Goal: Task Accomplishment & Management: Manage account settings

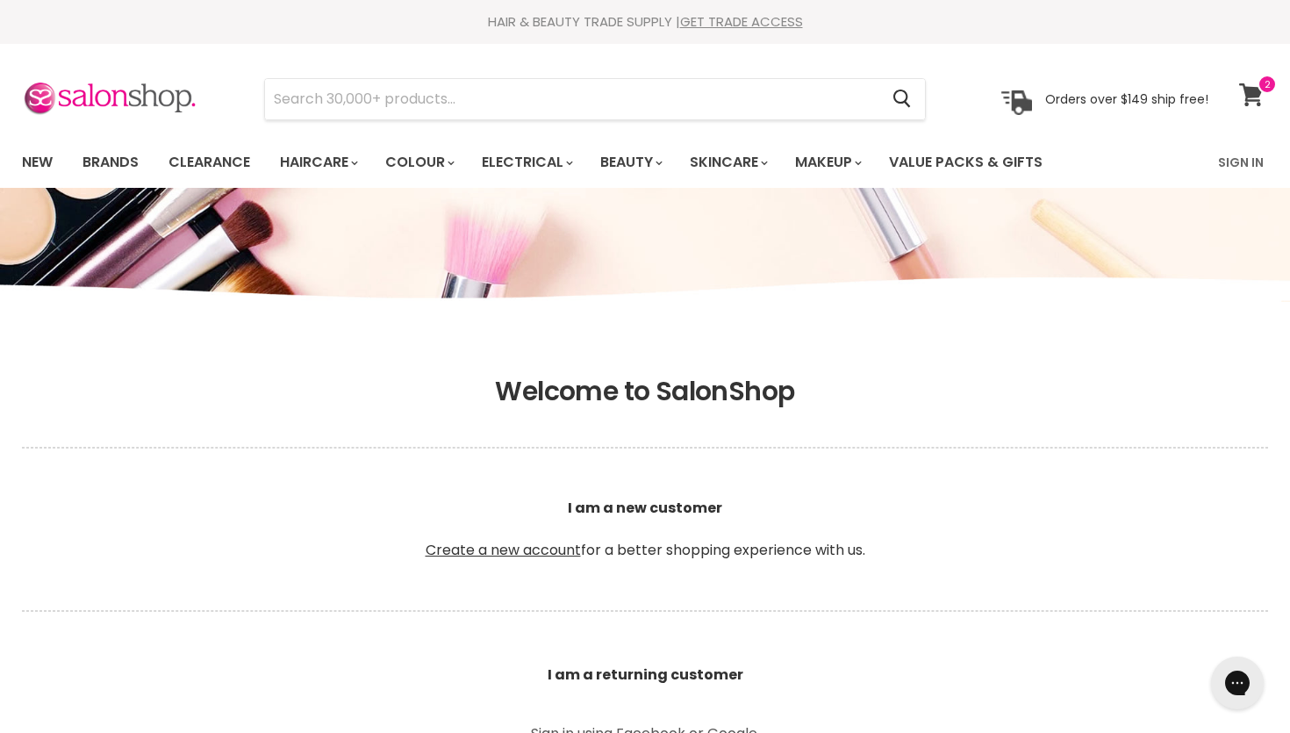
click at [1258, 87] on span at bounding box center [1267, 84] width 19 height 19
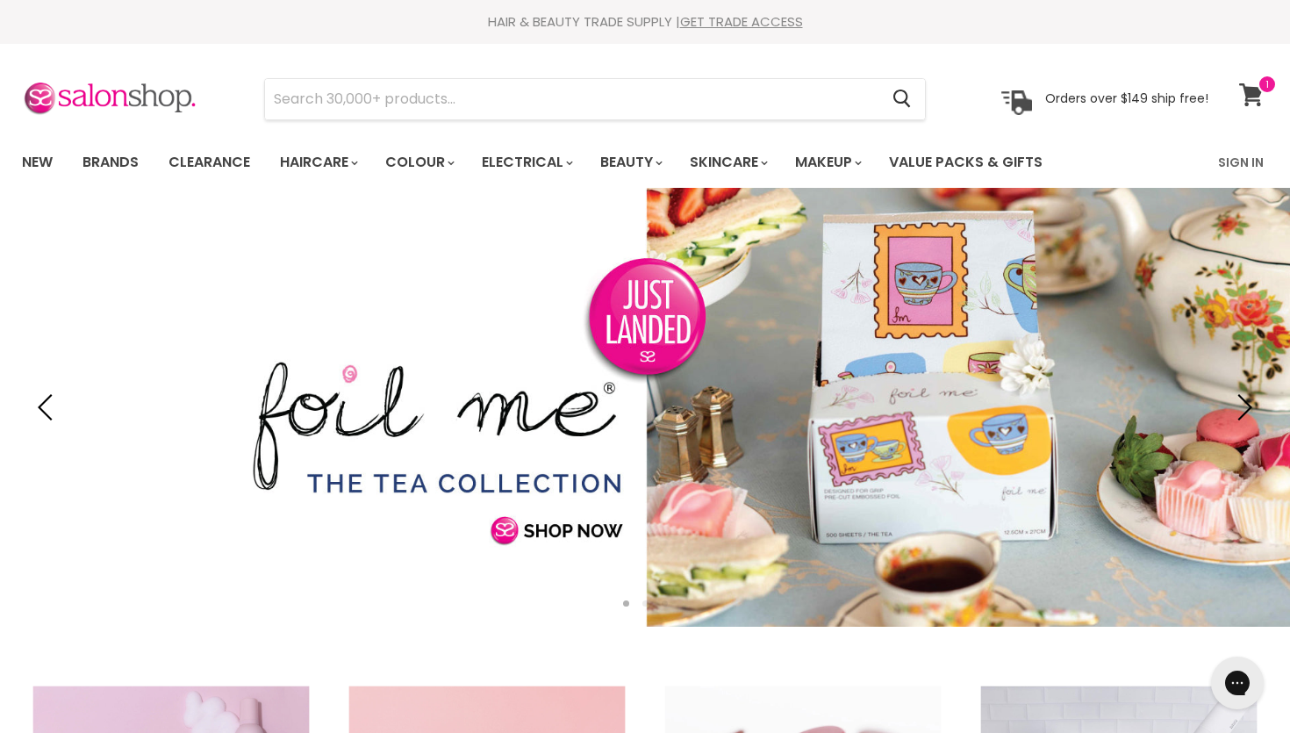
click at [1256, 104] on icon at bounding box center [1251, 94] width 25 height 23
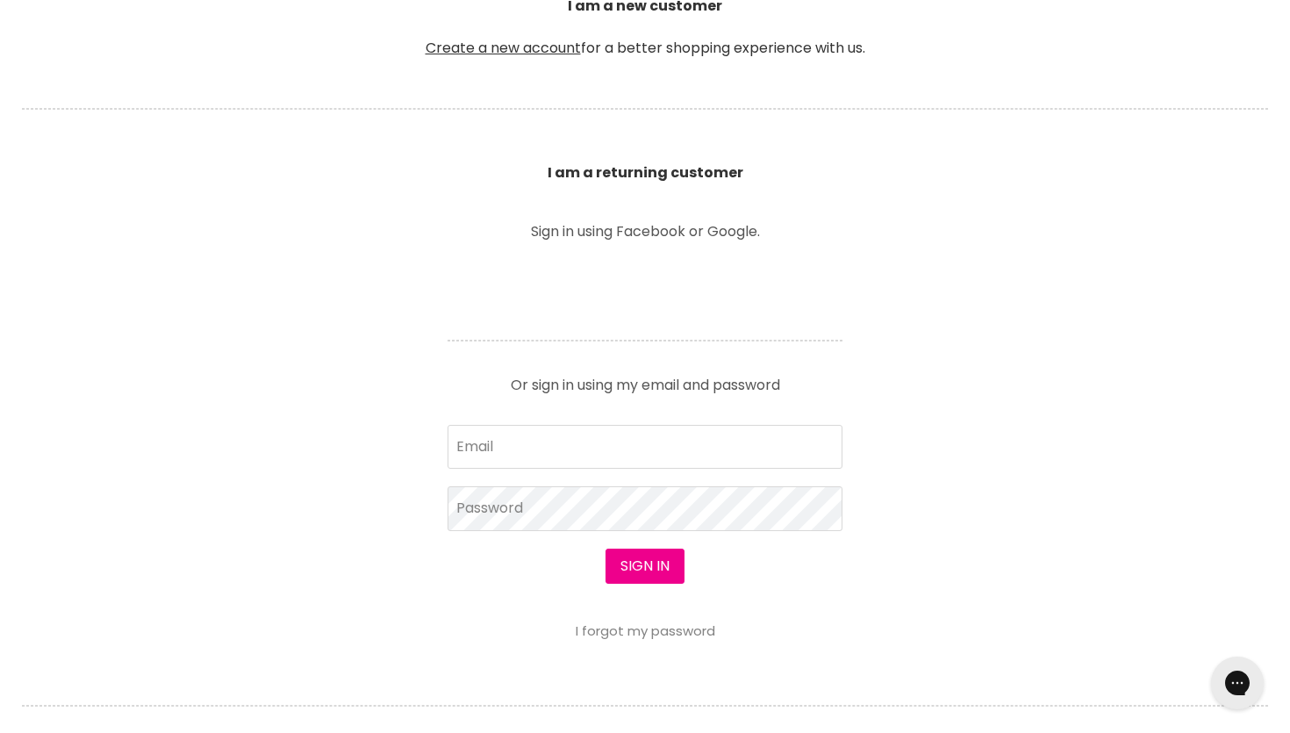
scroll to position [506, 0]
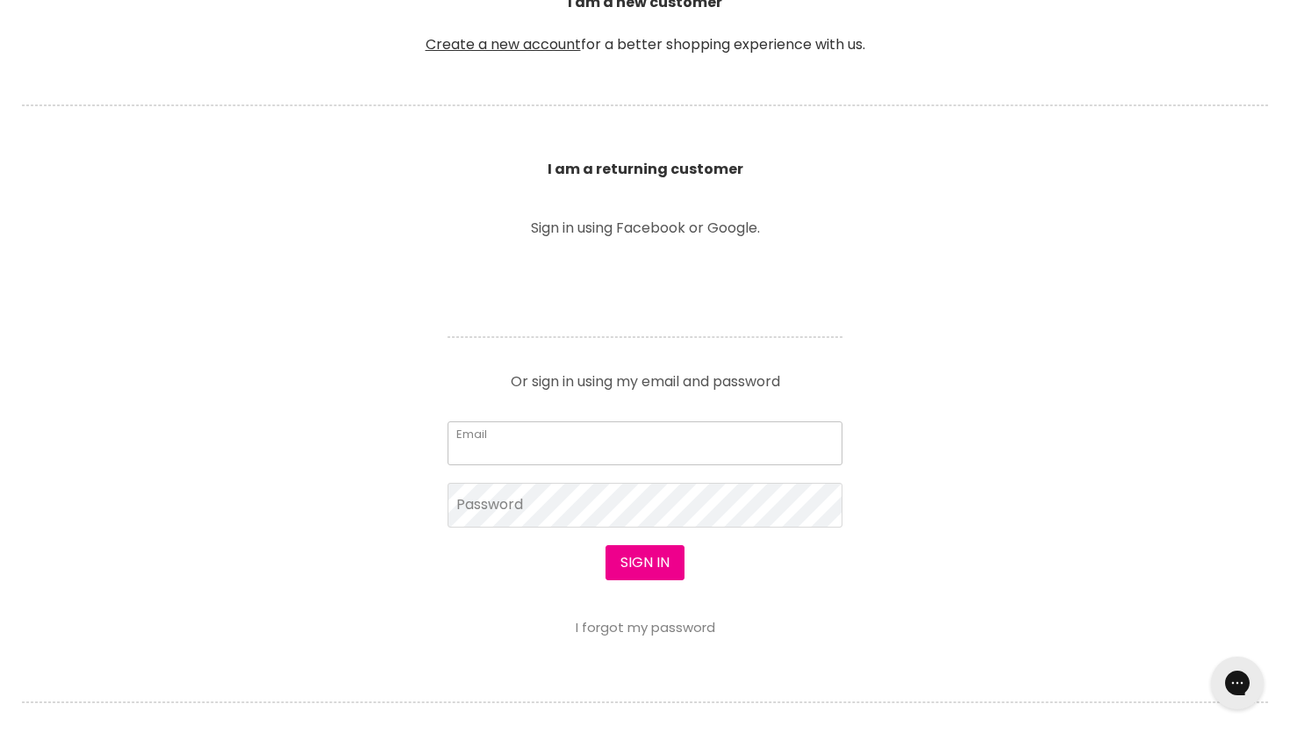
click at [646, 451] on input "Email" at bounding box center [645, 443] width 395 height 44
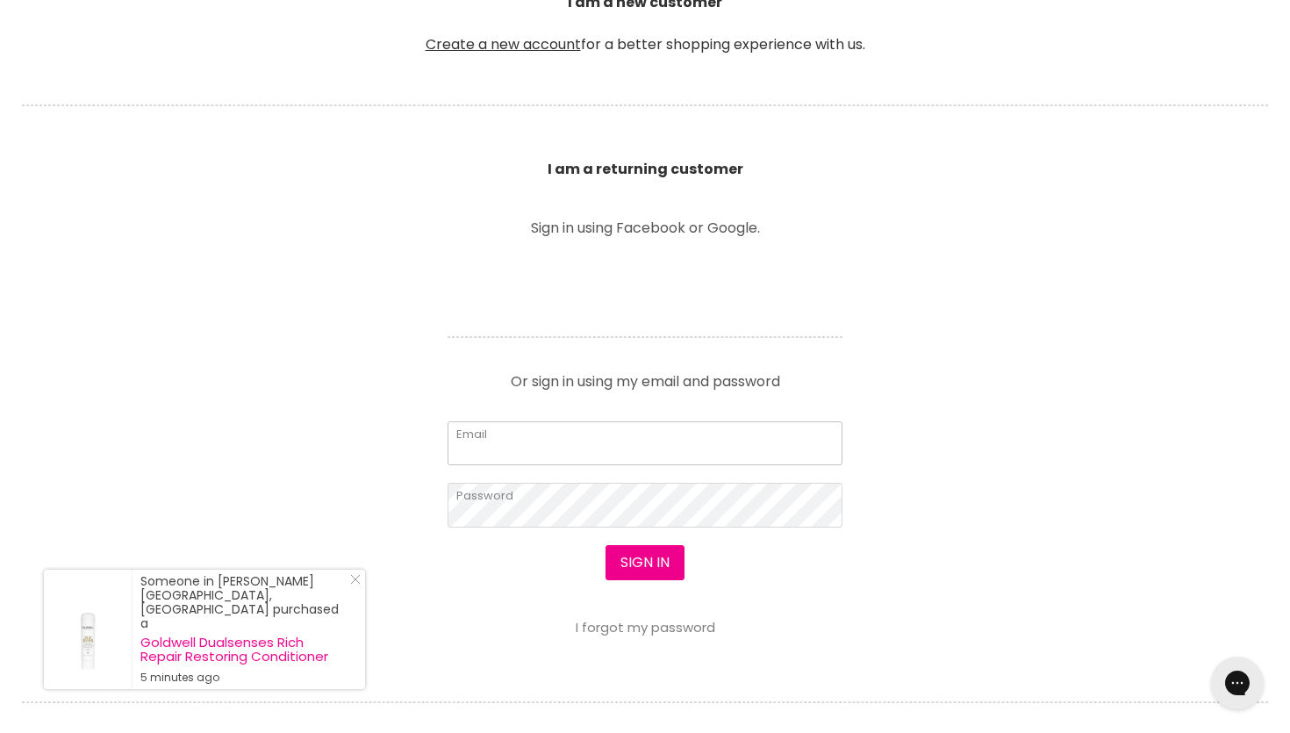
click at [514, 450] on input "Email" at bounding box center [645, 443] width 395 height 44
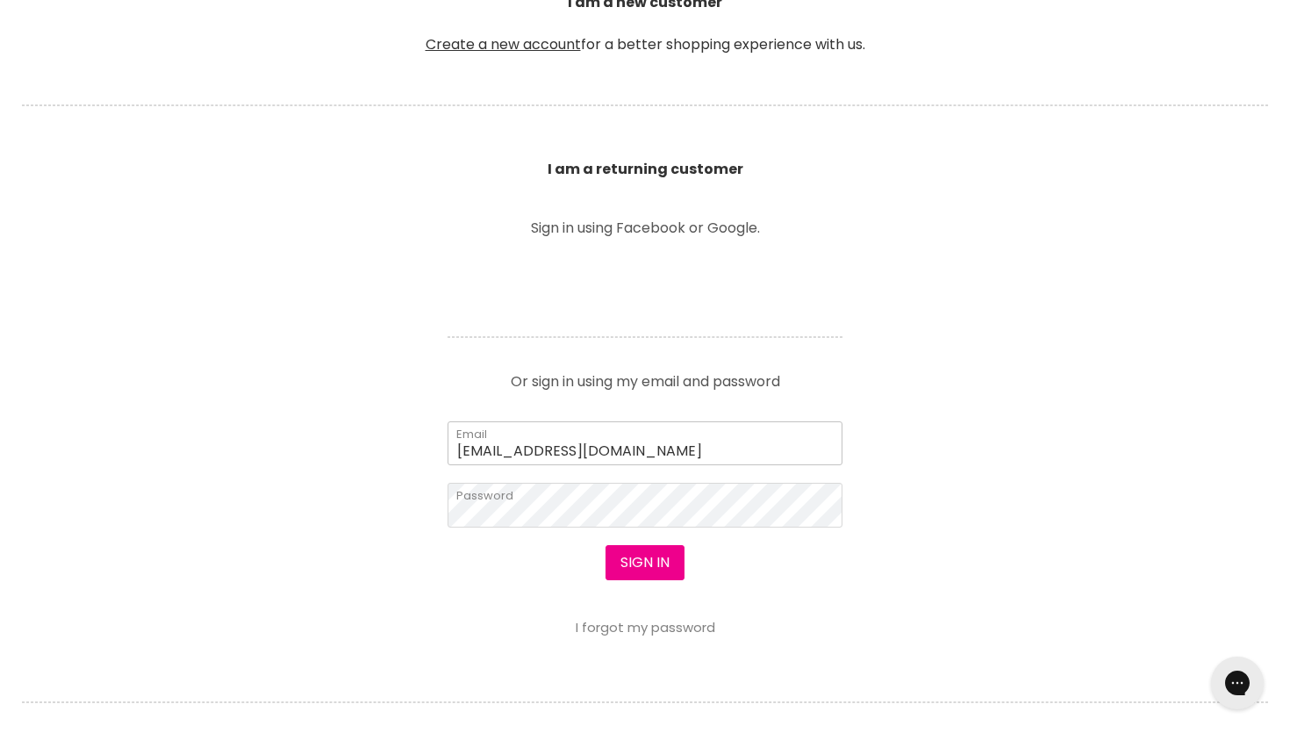
type input "divineartistry@outlook.com"
click at [606, 545] on button "Sign in" at bounding box center [645, 562] width 79 height 35
